Goal: Information Seeking & Learning: Learn about a topic

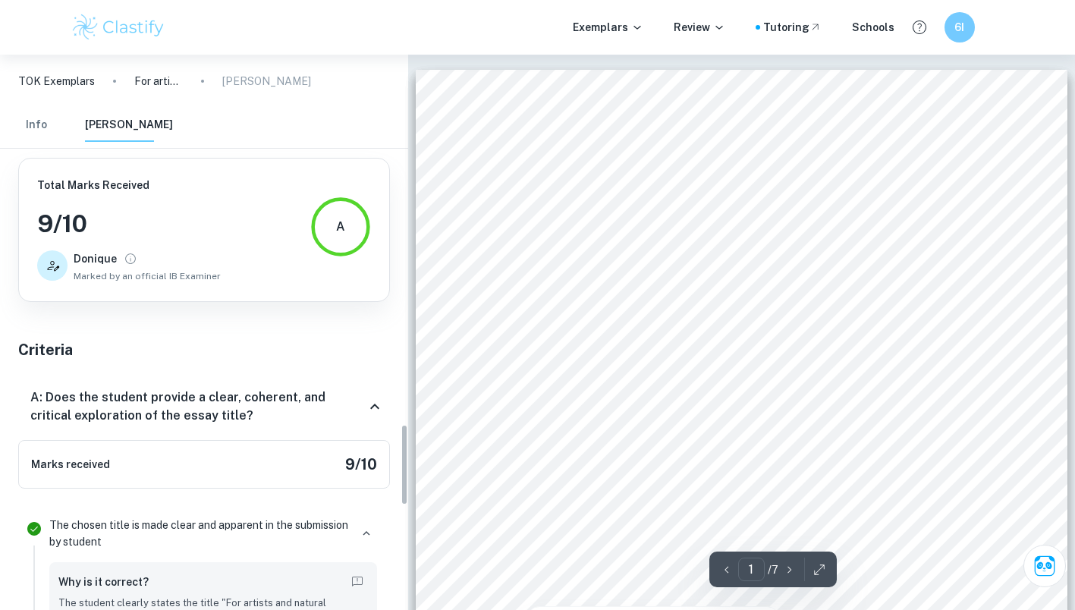
scroll to position [2521, 0]
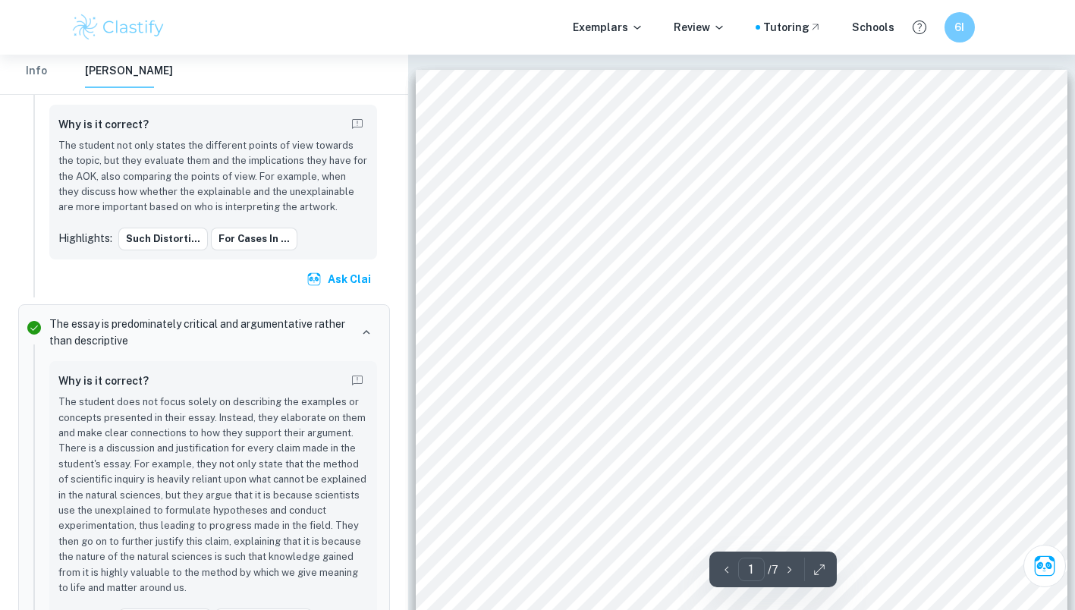
click at [120, 27] on img at bounding box center [119, 27] width 96 height 30
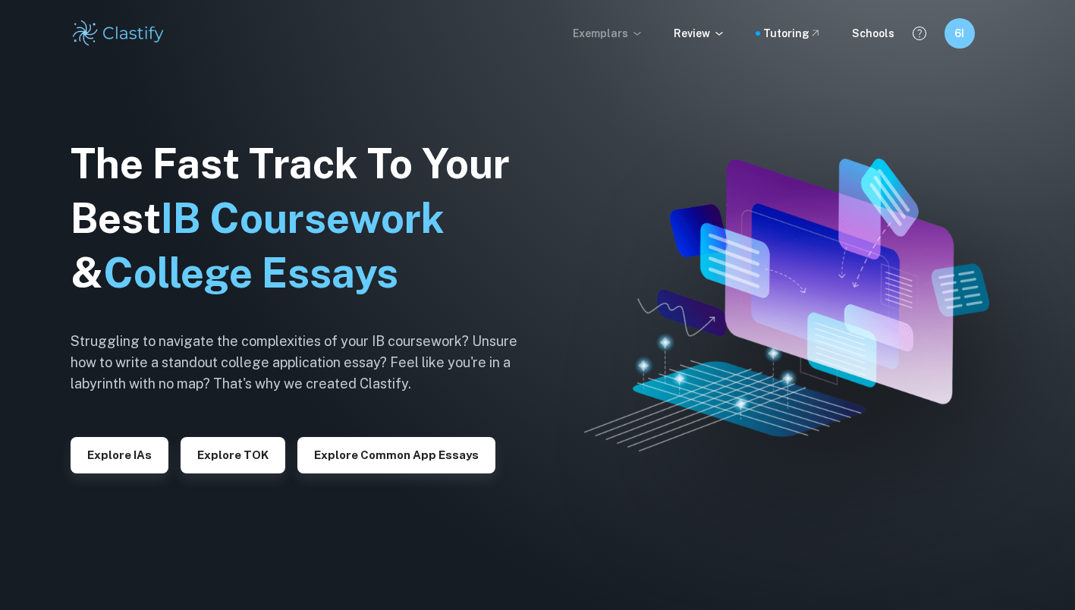
click at [632, 37] on p "Exemplars" at bounding box center [608, 33] width 71 height 17
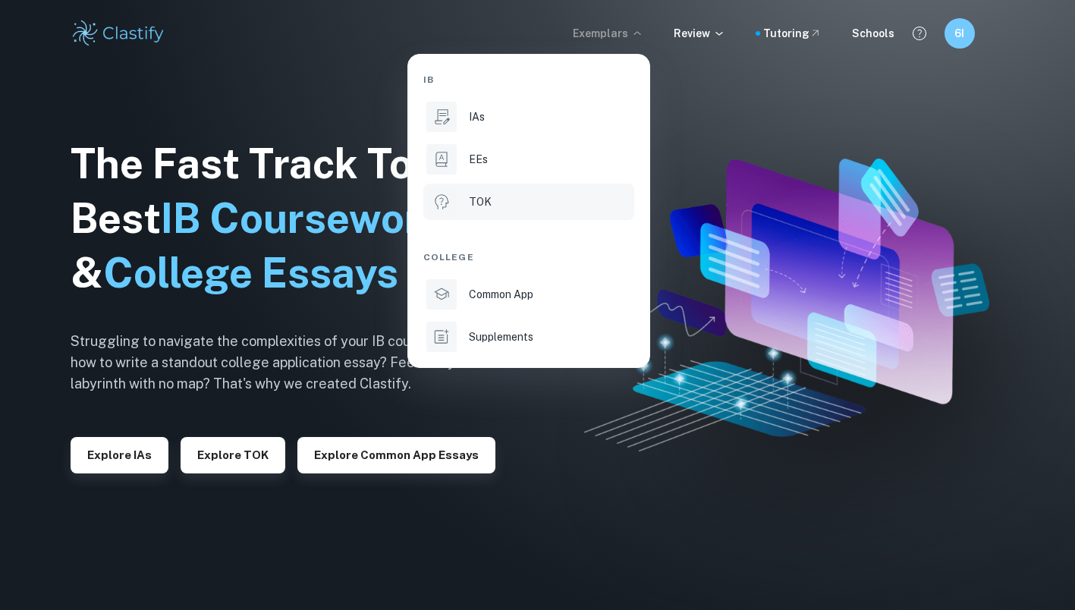
click at [538, 209] on div "TOK" at bounding box center [550, 201] width 162 height 17
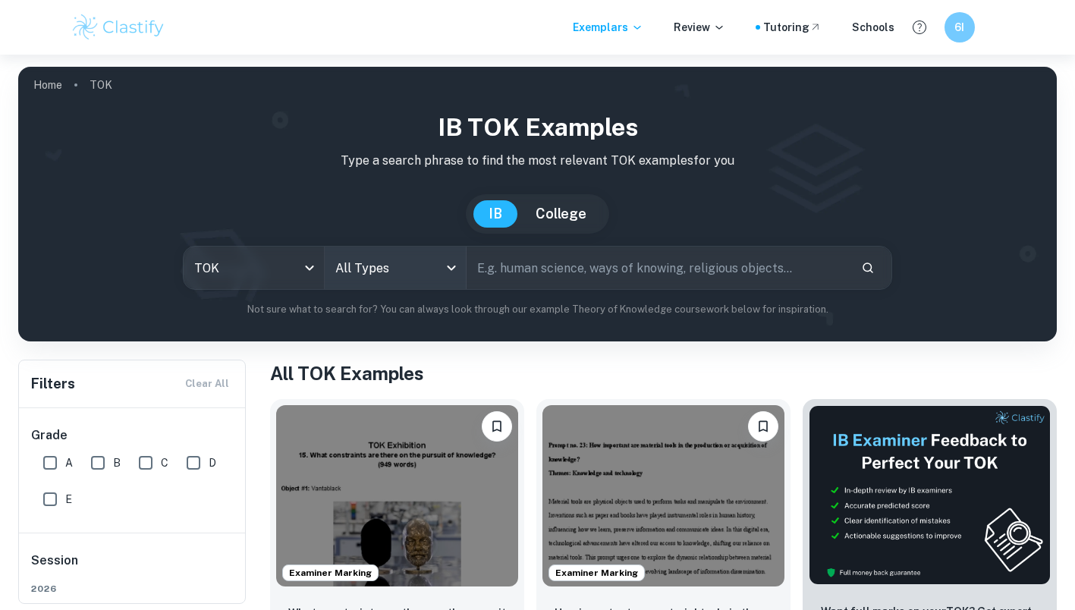
click at [406, 261] on body "We value your privacy We use cookies to enhance your browsing experience, serve…" at bounding box center [537, 360] width 1075 height 610
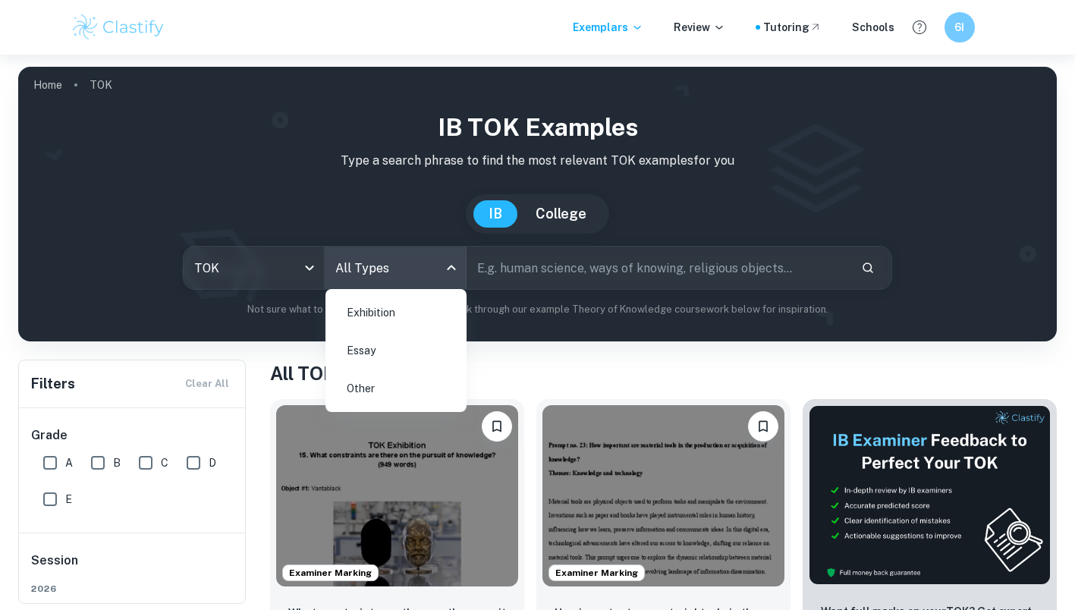
click at [387, 349] on li "Essay" at bounding box center [395, 350] width 129 height 35
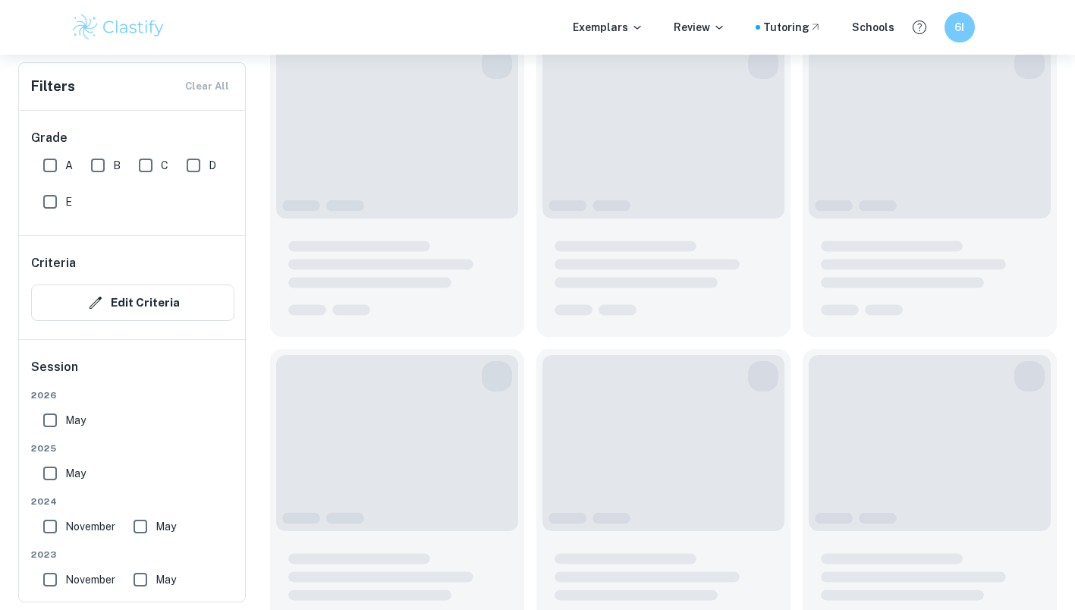
scroll to position [515, 0]
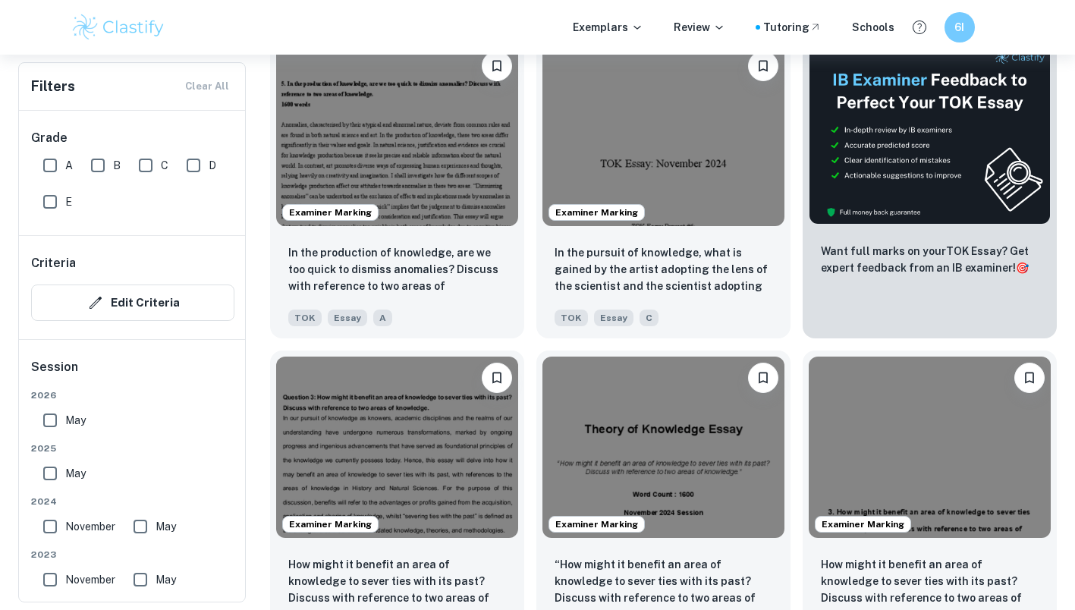
click at [57, 472] on input "May" at bounding box center [50, 473] width 30 height 30
checkbox input "true"
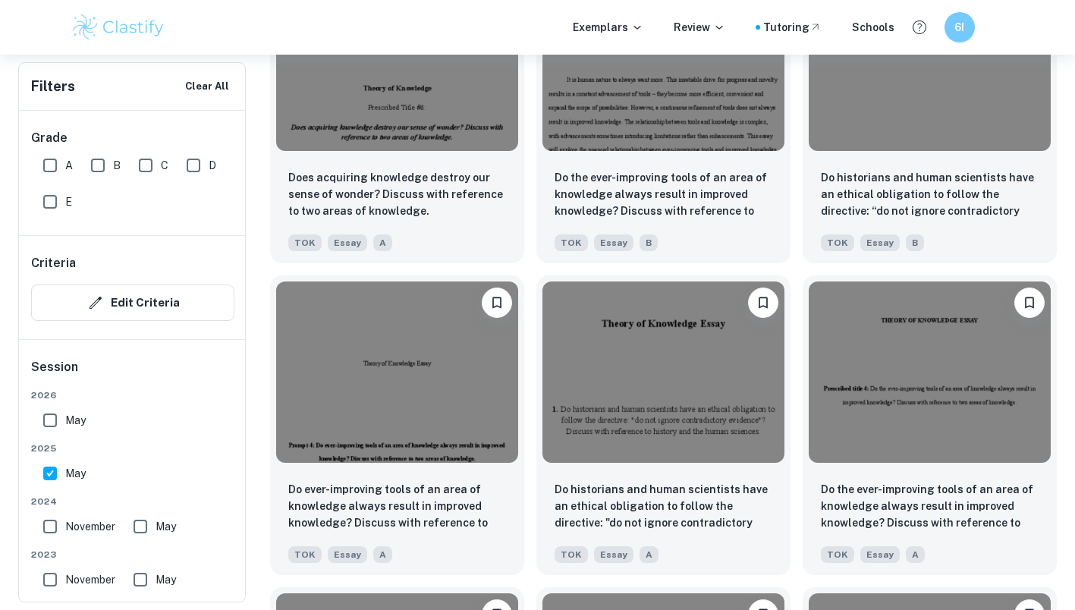
scroll to position [1552, 0]
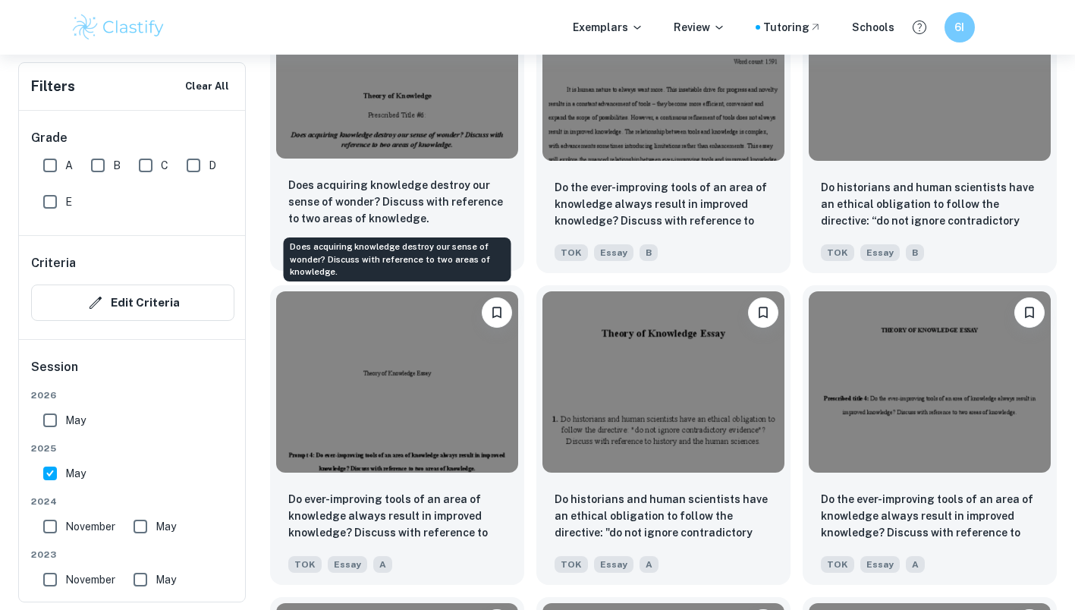
click at [431, 215] on p "Does acquiring knowledge destroy our sense of wonder? Discuss with reference to…" at bounding box center [397, 202] width 218 height 50
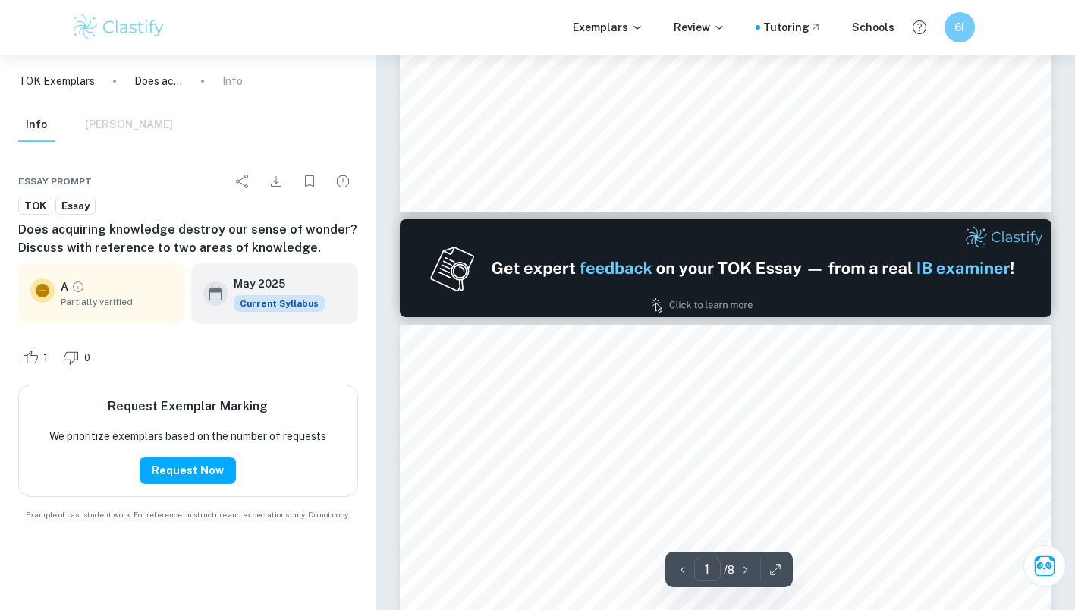
type input "2"
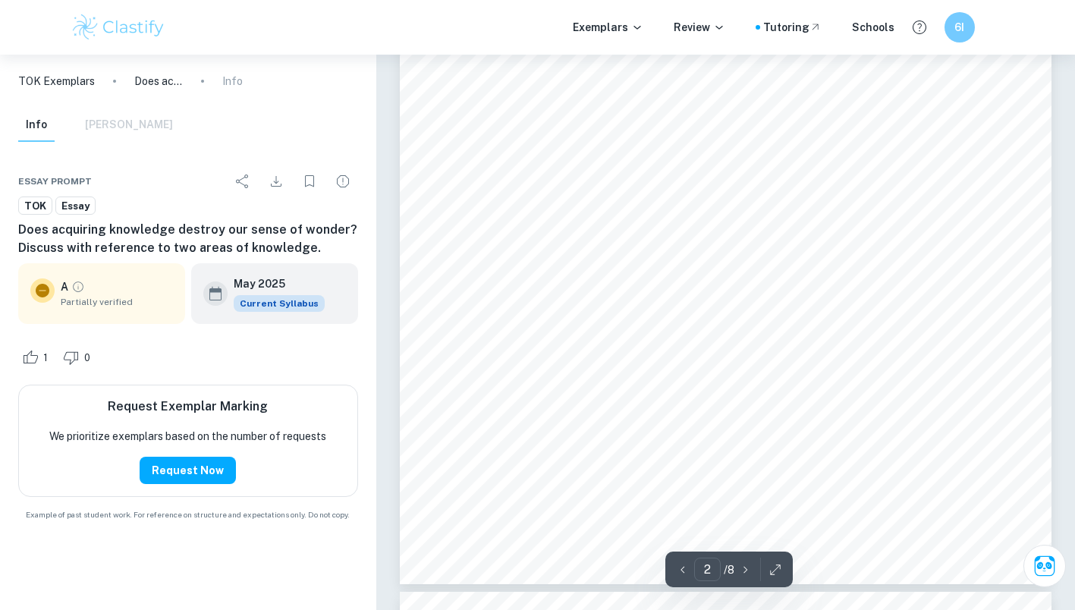
scroll to position [1281, 0]
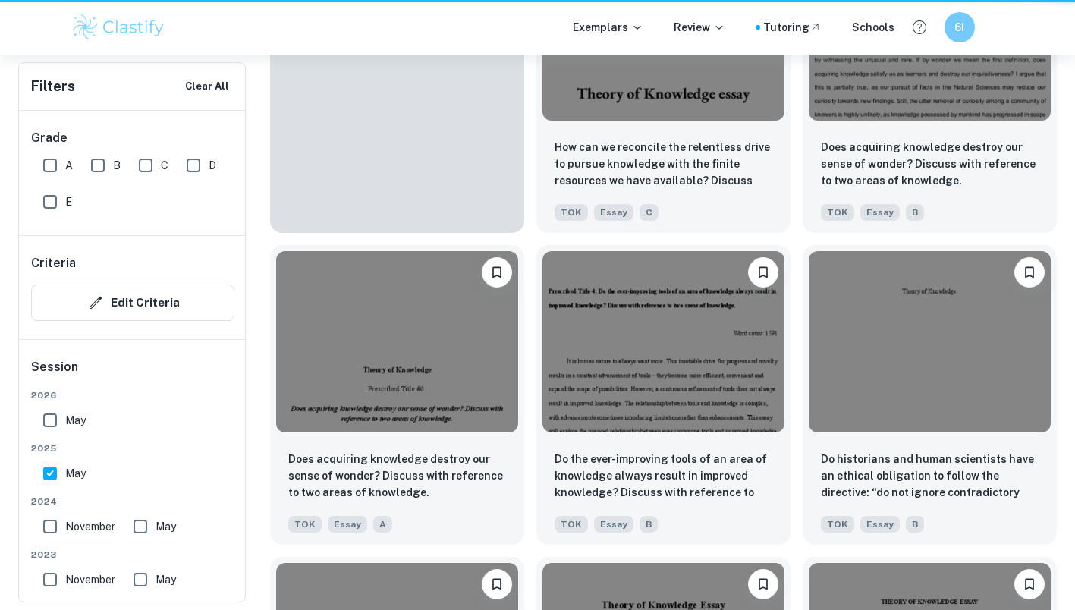
scroll to position [1552, 0]
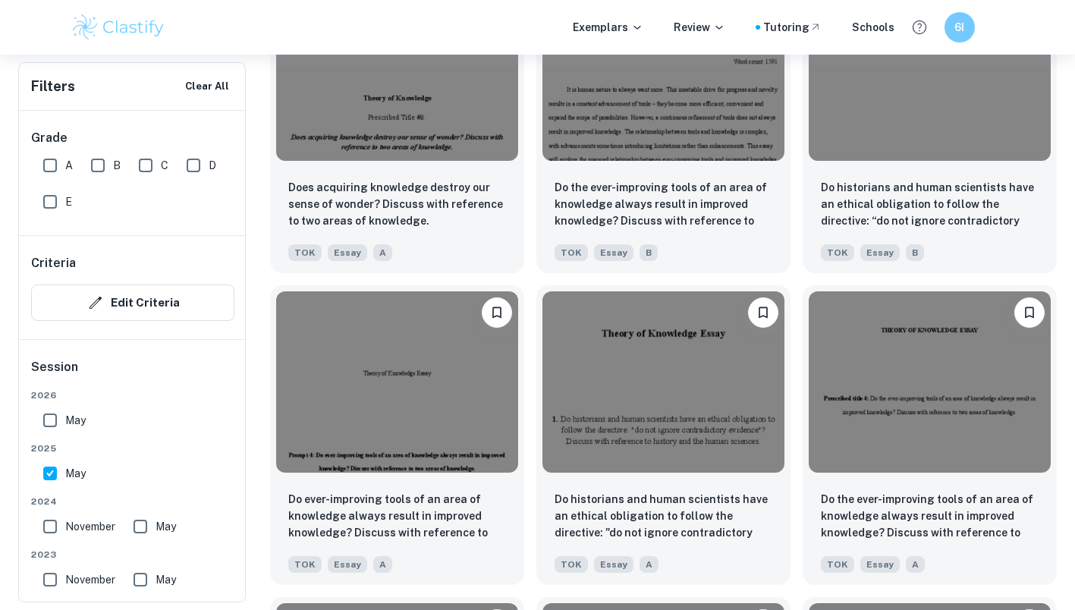
click at [49, 173] on input "A" at bounding box center [50, 165] width 30 height 30
checkbox input "true"
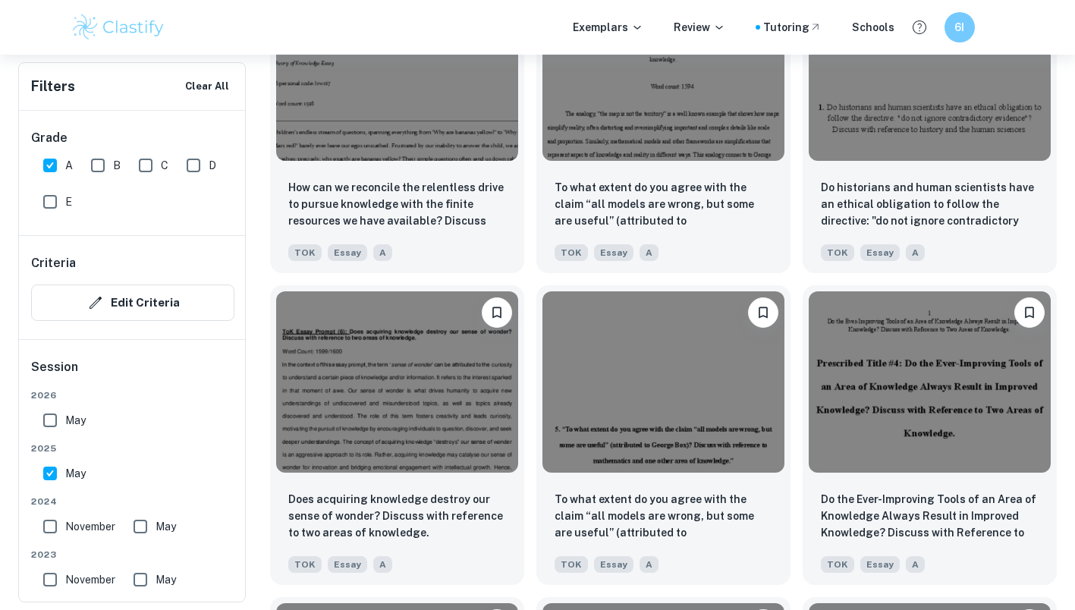
click at [49, 472] on input "May" at bounding box center [50, 473] width 30 height 30
checkbox input "false"
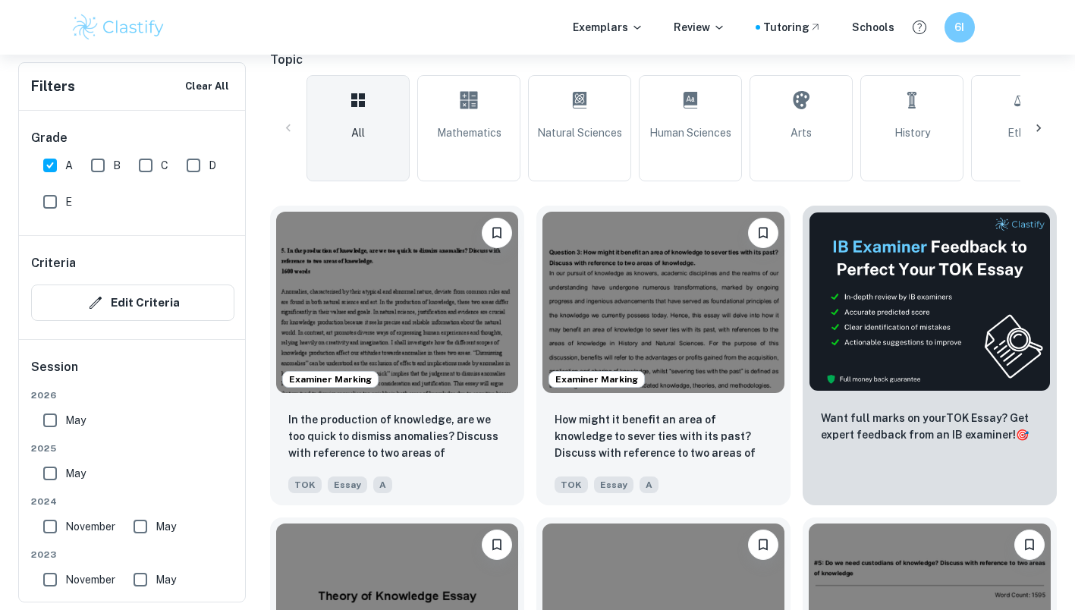
scroll to position [384, 0]
click at [449, 447] on p "In the production of knowledge, are we too quick to dismiss anomalies? Discuss …" at bounding box center [397, 435] width 218 height 52
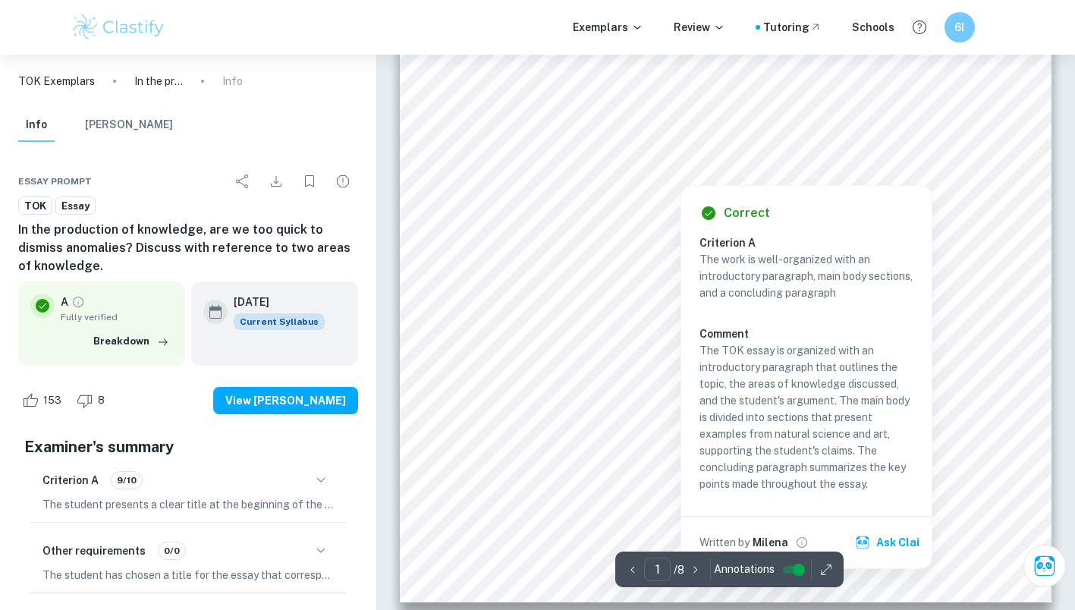
scroll to position [315, 0]
